Goal: Find specific page/section: Find specific page/section

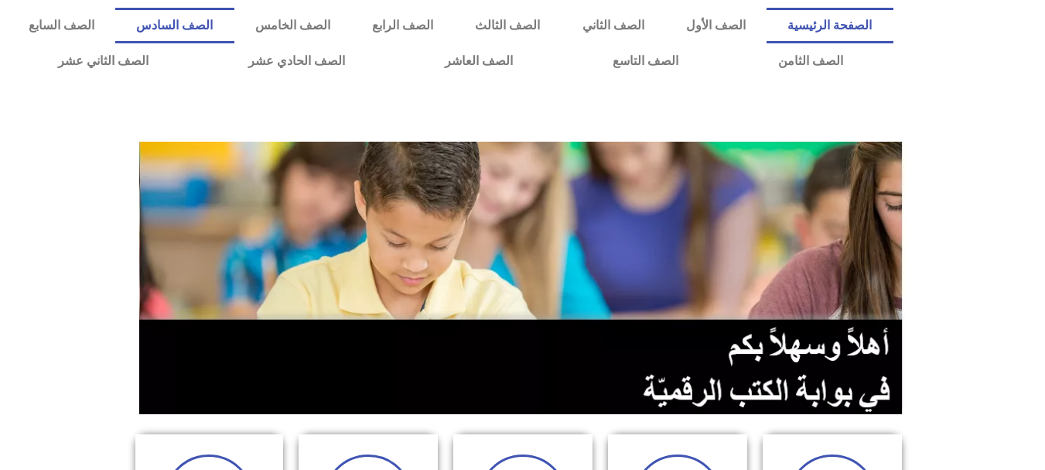
click at [234, 32] on link "الصف السادس" at bounding box center [174, 26] width 118 height 36
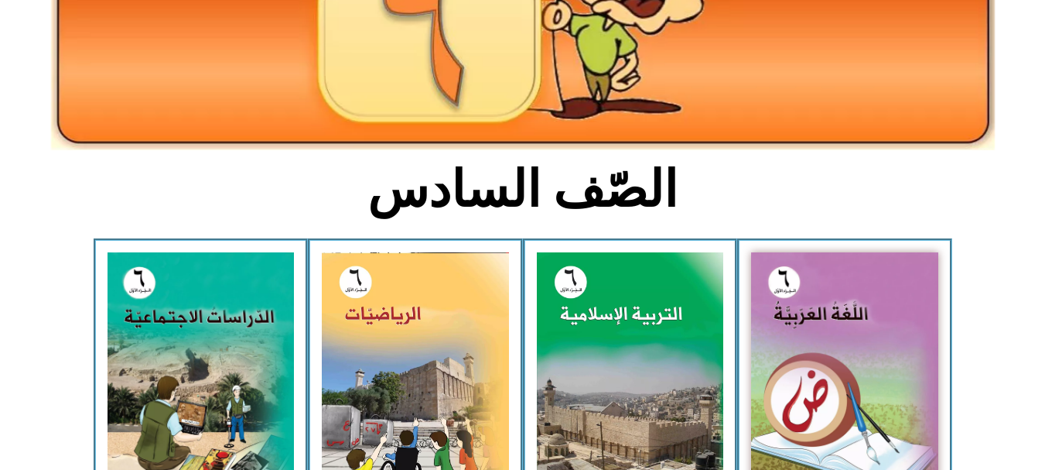
scroll to position [287, 0]
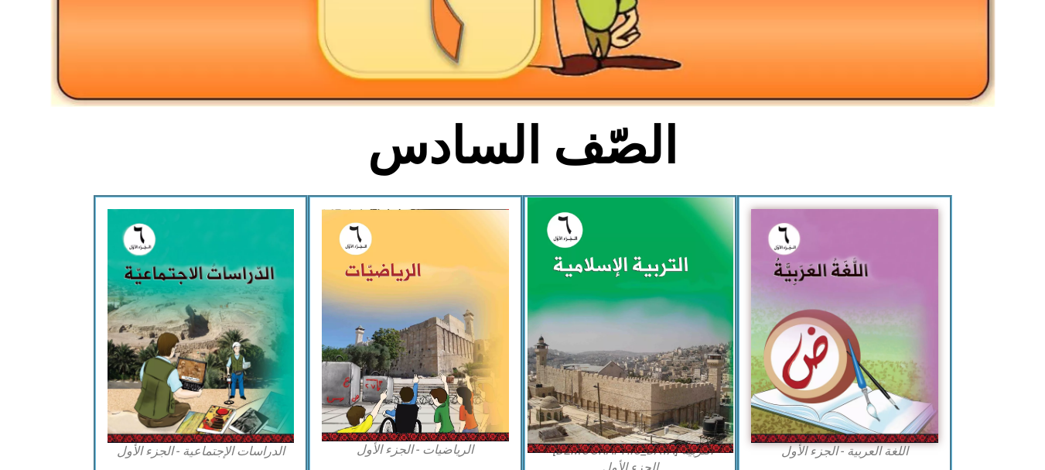
click at [590, 255] on img at bounding box center [630, 325] width 206 height 256
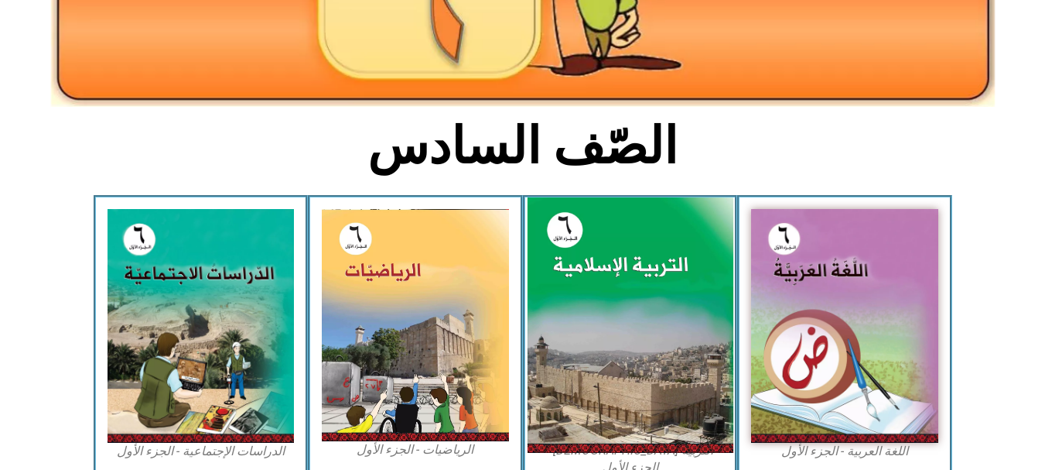
click at [590, 255] on img at bounding box center [630, 325] width 206 height 256
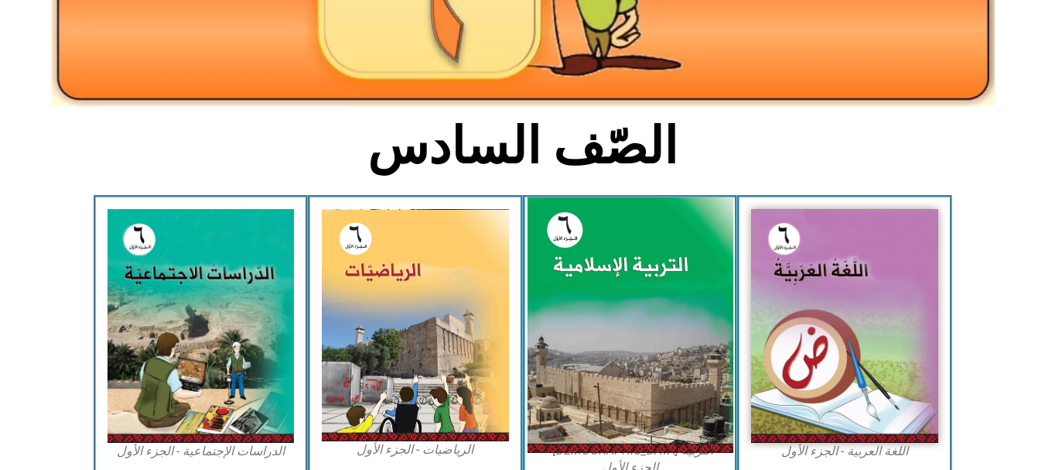
click at [590, 255] on img at bounding box center [630, 325] width 206 height 256
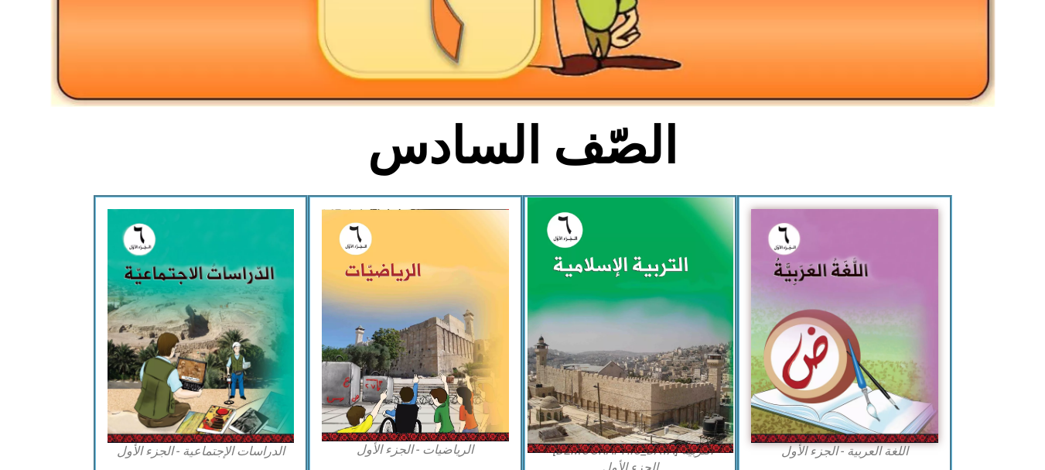
click at [590, 255] on img at bounding box center [630, 325] width 206 height 256
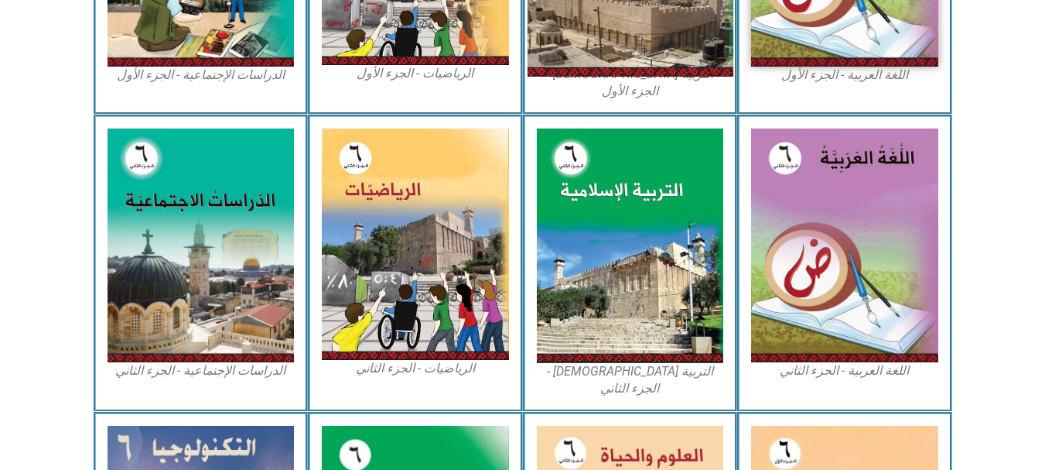
scroll to position [698, 0]
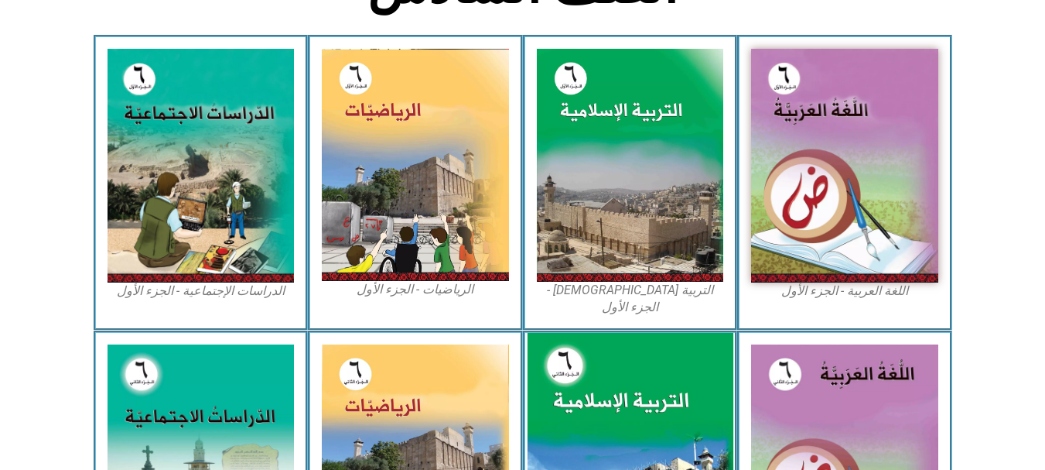
scroll to position [446, 0]
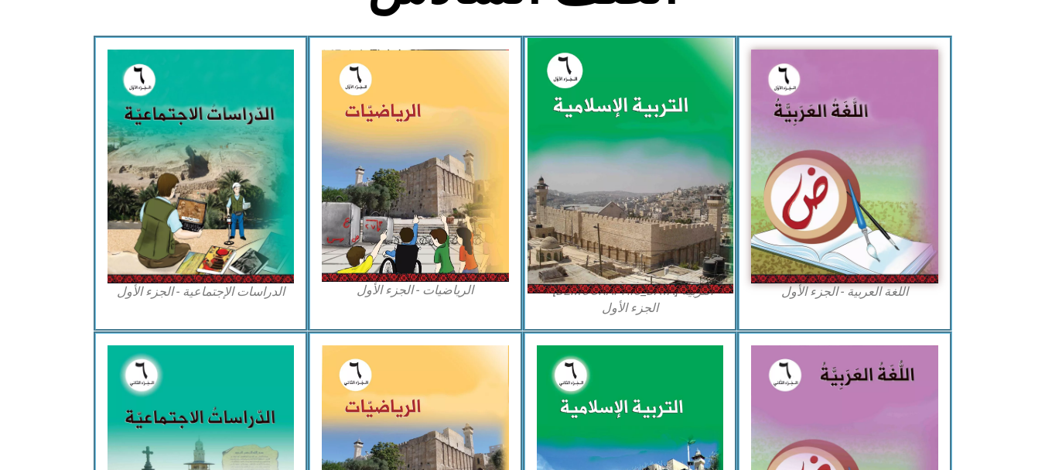
click at [608, 197] on img at bounding box center [630, 166] width 206 height 256
click at [609, 192] on img at bounding box center [630, 166] width 206 height 256
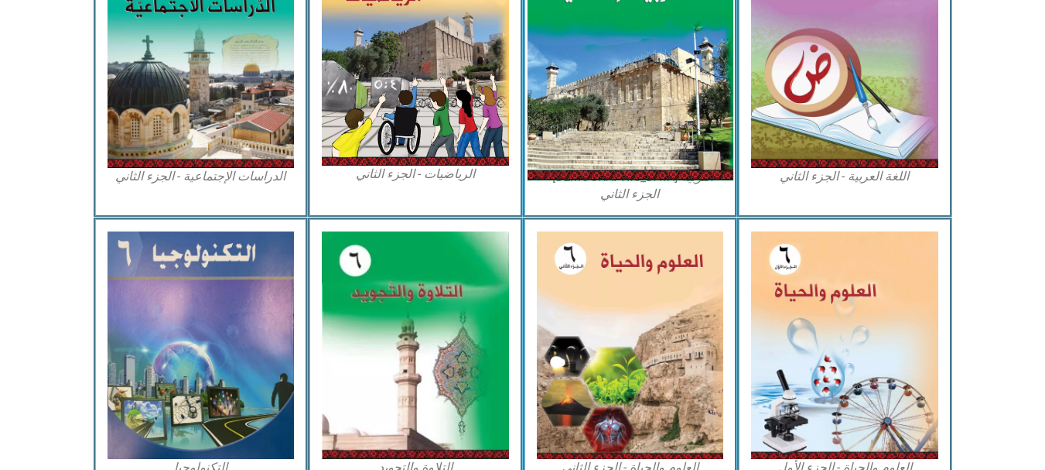
click at [706, 118] on img at bounding box center [630, 52] width 206 height 258
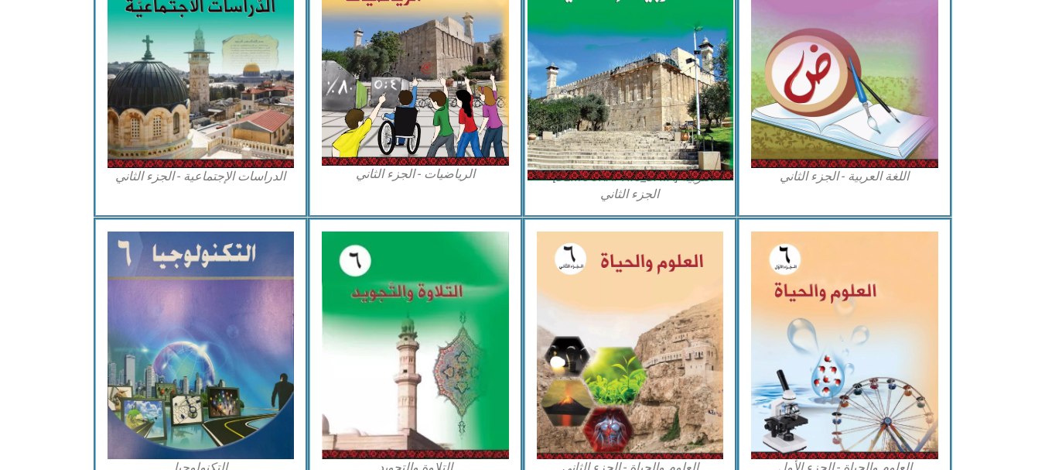
drag, startPoint x: 706, startPoint y: 118, endPoint x: 718, endPoint y: 104, distance: 19.2
click at [718, 104] on img at bounding box center [630, 52] width 206 height 258
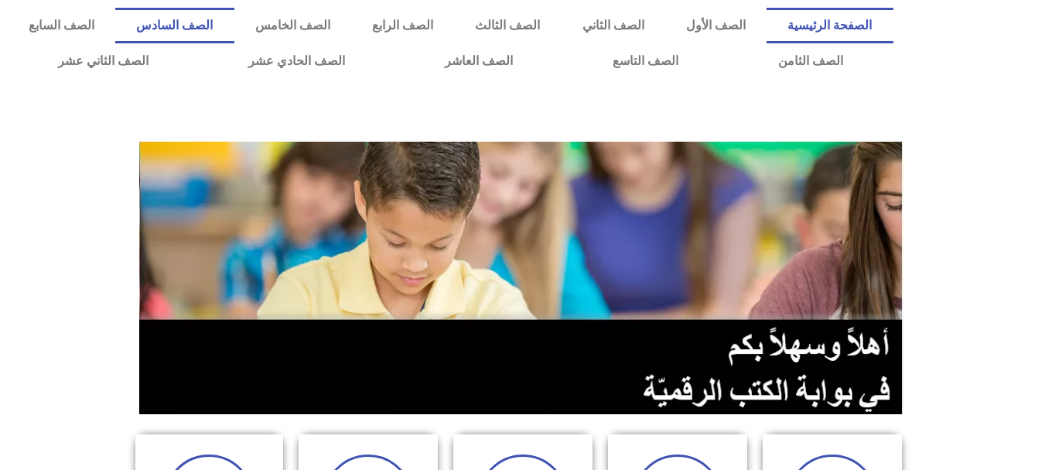
click at [234, 27] on link "الصف السادس" at bounding box center [174, 26] width 118 height 36
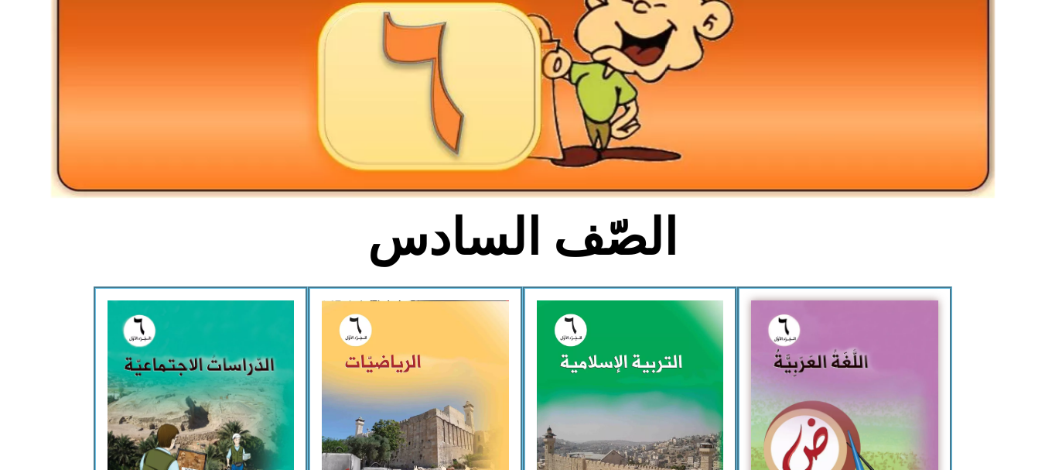
scroll to position [198, 0]
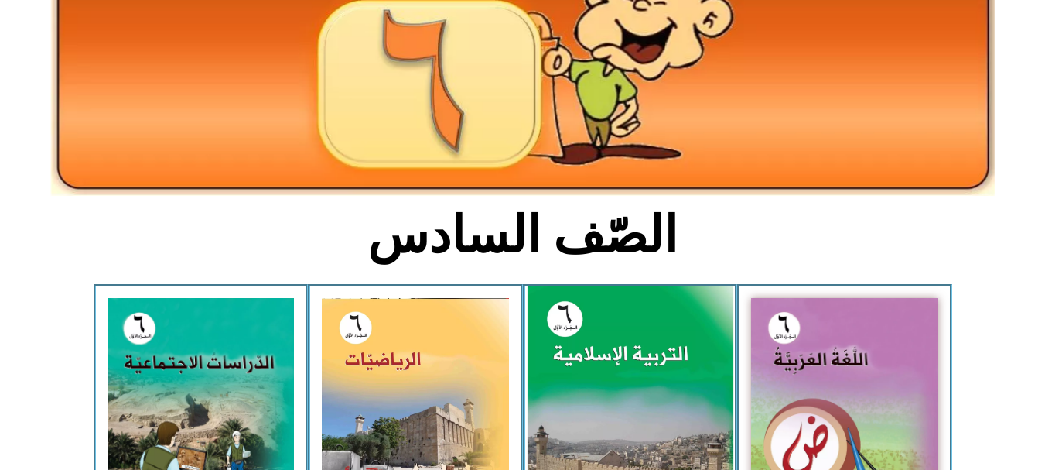
click at [607, 307] on img at bounding box center [630, 414] width 206 height 256
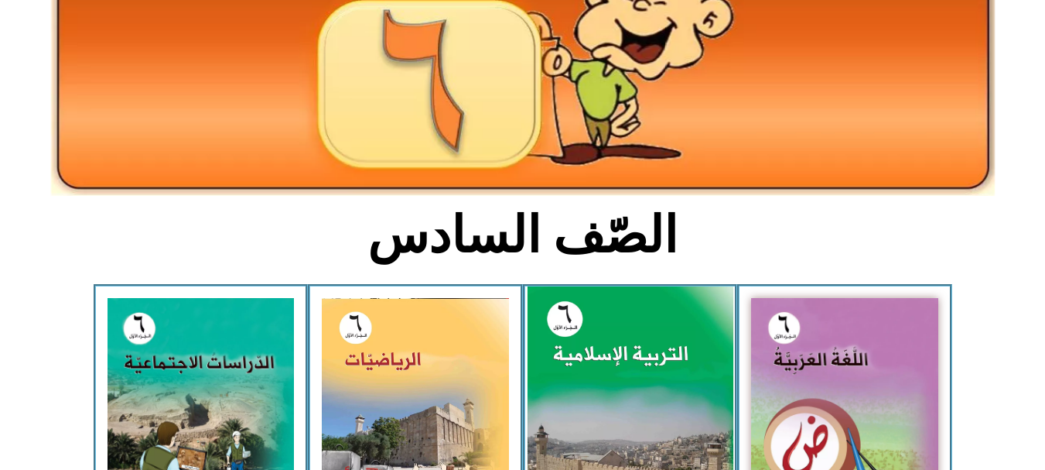
click at [607, 307] on img at bounding box center [630, 414] width 206 height 256
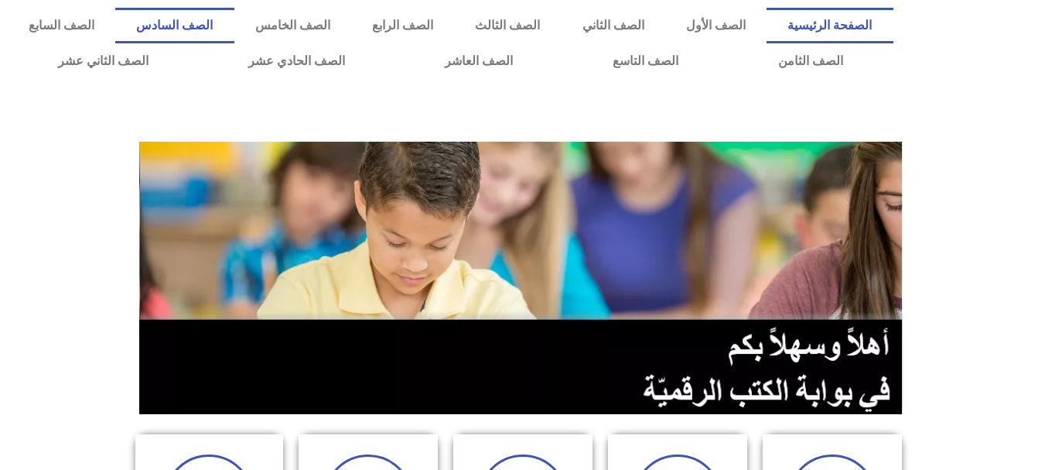
click at [234, 30] on link "الصف السادس" at bounding box center [174, 26] width 118 height 36
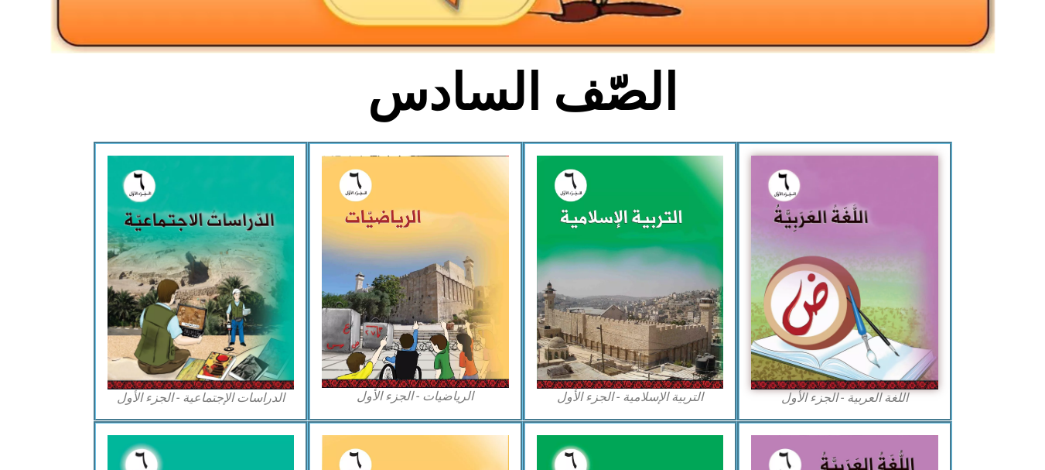
scroll to position [350, 0]
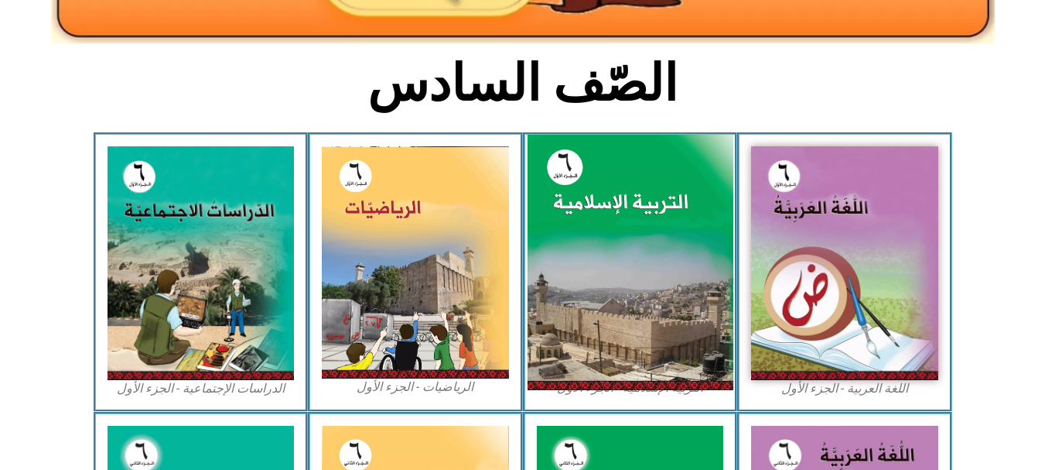
click at [612, 159] on img at bounding box center [630, 263] width 206 height 256
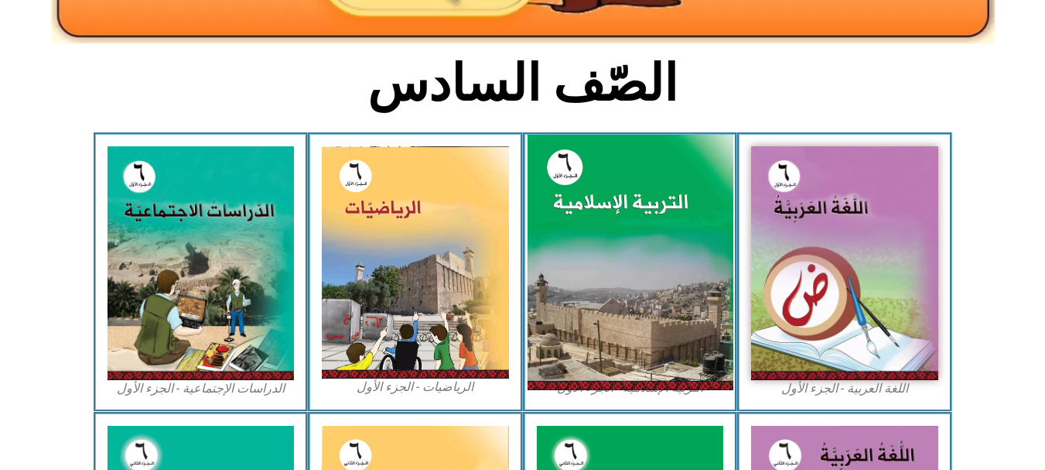
click at [612, 159] on img at bounding box center [630, 263] width 206 height 256
click at [592, 156] on img at bounding box center [630, 263] width 206 height 256
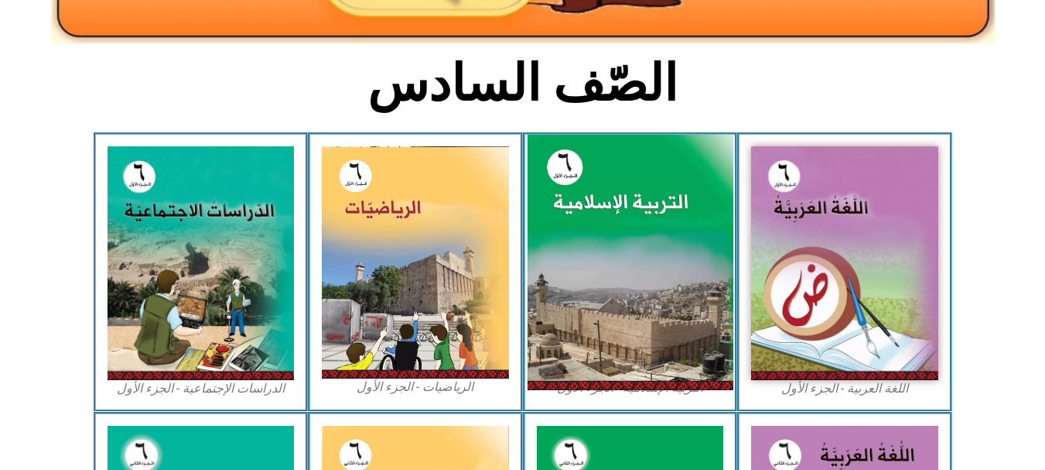
click at [592, 156] on img at bounding box center [630, 263] width 206 height 256
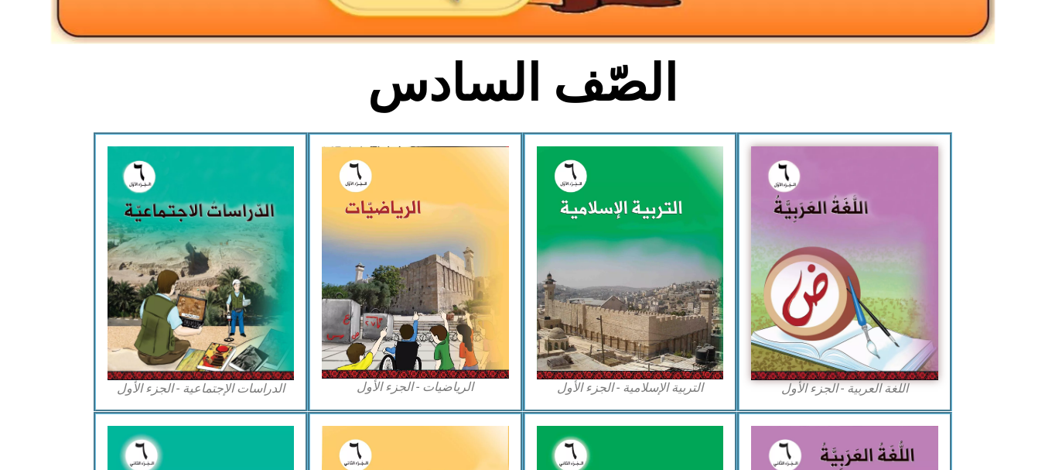
drag, startPoint x: 592, startPoint y: 156, endPoint x: 959, endPoint y: 73, distance: 376.5
click at [959, 73] on section "الصّف السادس" at bounding box center [522, 92] width 1045 height 80
